Goal: Obtain resource: Download file/media

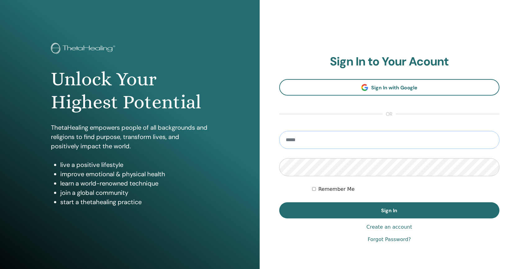
type input "**********"
click at [389, 211] on button "Sign In" at bounding box center [389, 211] width 221 height 16
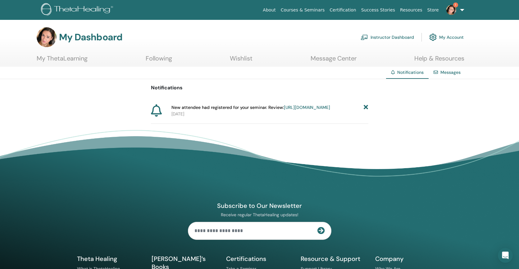
click at [284, 110] on link "[URL][DOMAIN_NAME]" at bounding box center [307, 108] width 46 height 6
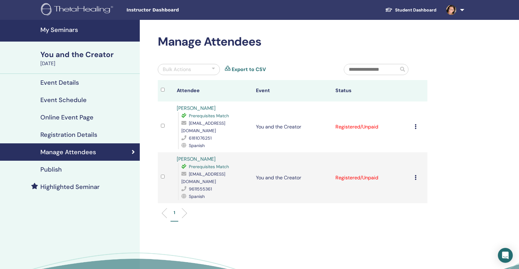
click at [68, 29] on h4 "My Seminars" at bounding box center [88, 29] width 96 height 7
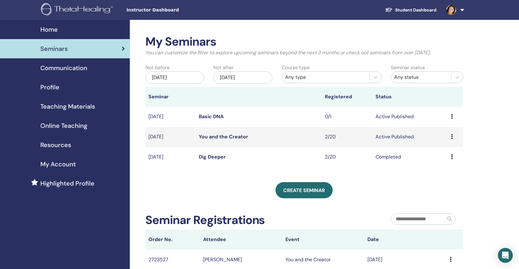
drag, startPoint x: 220, startPoint y: 136, endPoint x: 202, endPoint y: 136, distance: 17.7
click at [85, 106] on span "Teaching Materials" at bounding box center [67, 106] width 55 height 9
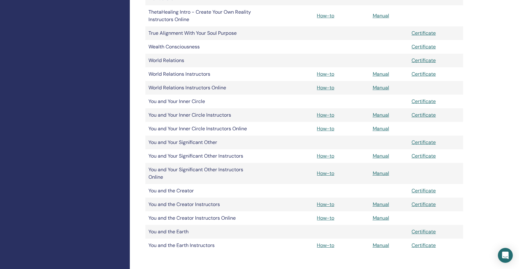
scroll to position [601, 0]
click at [378, 218] on link "Manual" at bounding box center [381, 219] width 16 height 7
